Goal: Information Seeking & Learning: Learn about a topic

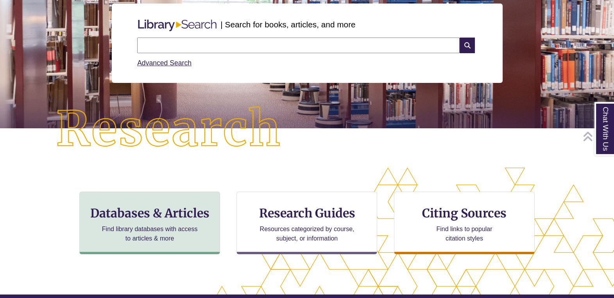
scroll to position [147, 0]
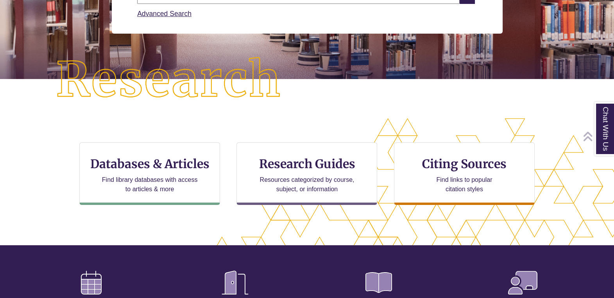
click at [156, 230] on div "CTA Buttons Databases & Articles Find library databases with access to articles…" at bounding box center [307, 183] width 614 height 131
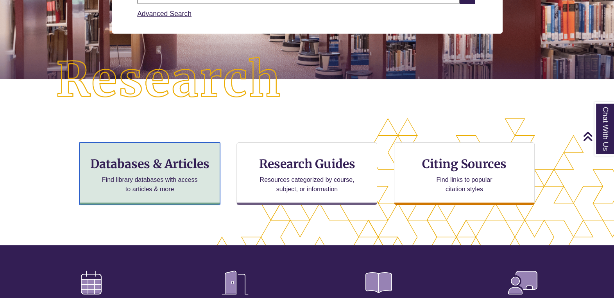
click at [159, 177] on p "Find library databases with access to articles & more" at bounding box center [150, 184] width 102 height 19
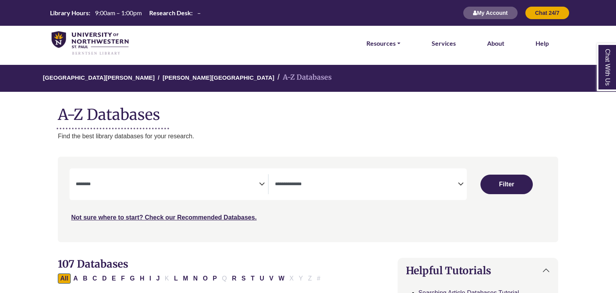
select select "Database Subject Filter"
select select "Database Types Filter"
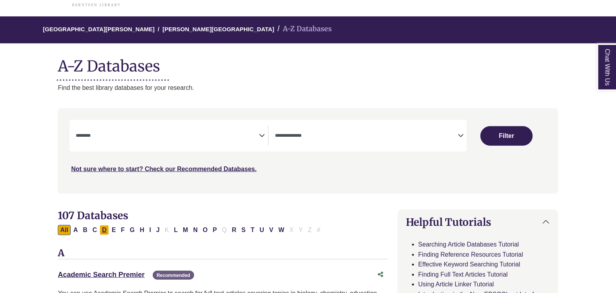
click at [105, 231] on button "D" at bounding box center [104, 230] width 9 height 10
select select "Database Subject Filter"
select select "Database Types Filter"
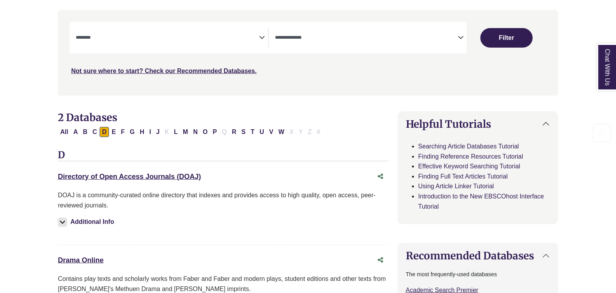
scroll to position [195, 0]
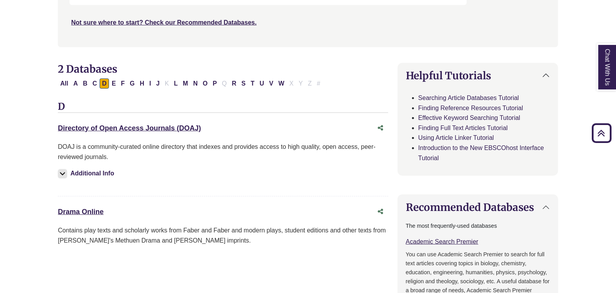
click at [94, 206] on div "Drama Online This link opens in a new window" at bounding box center [215, 211] width 315 height 11
click at [94, 212] on link "Drama Online This link opens in a new window" at bounding box center [81, 212] width 46 height 8
